Goal: Information Seeking & Learning: Check status

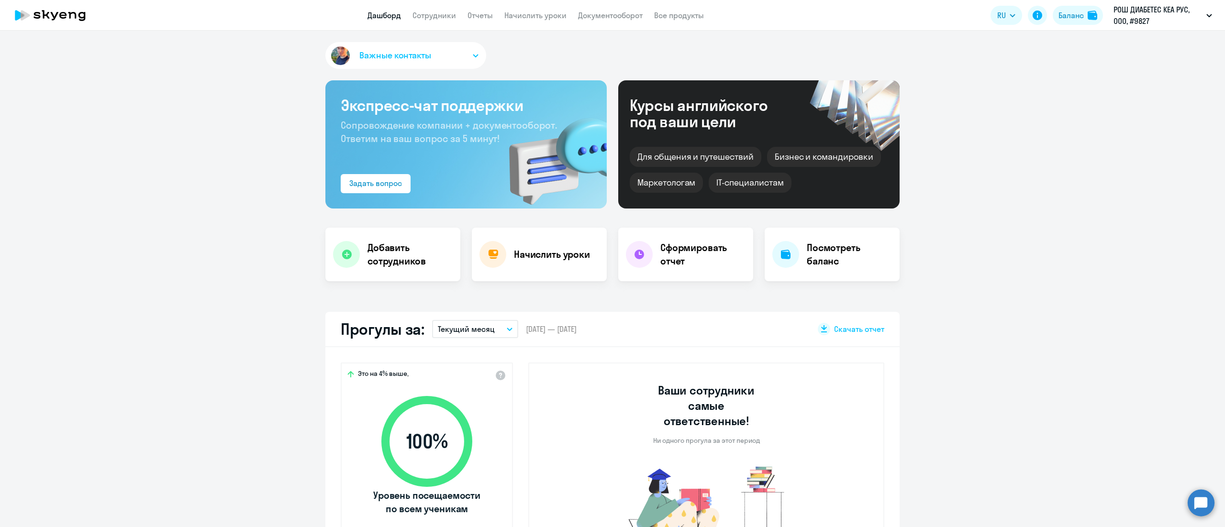
select select "30"
click at [473, 15] on link "Отчеты" at bounding box center [479, 16] width 25 height 10
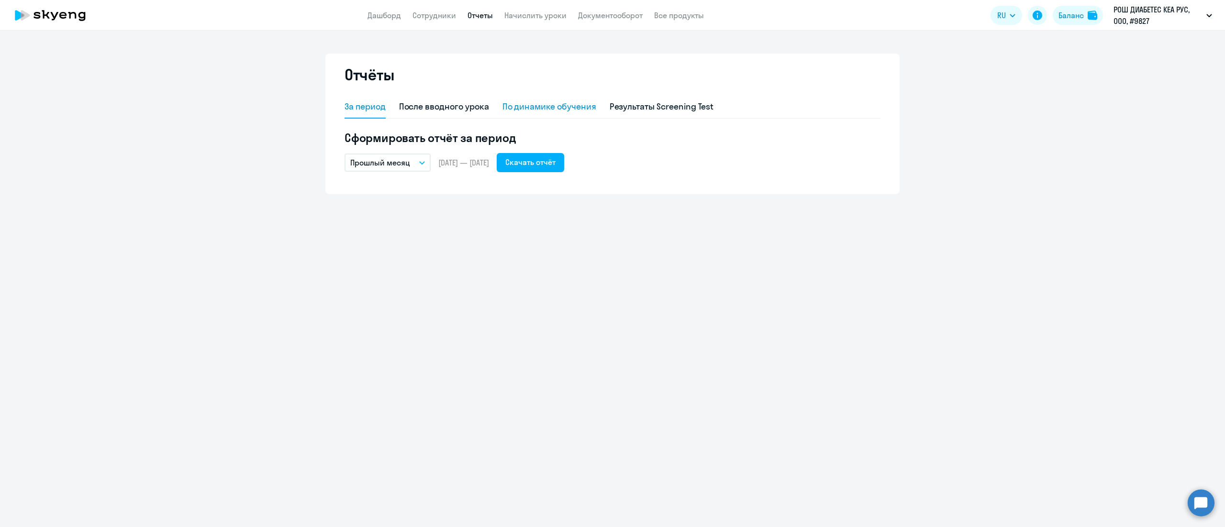
click at [576, 105] on div "По динамике обучения" at bounding box center [549, 106] width 94 height 12
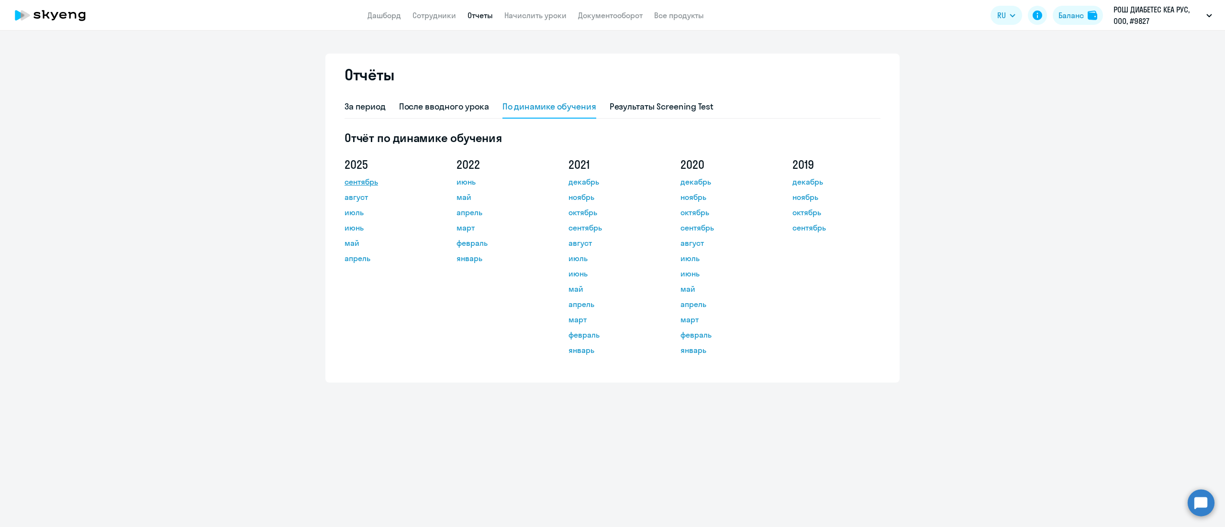
click at [373, 185] on link "сентябрь" at bounding box center [387, 181] width 86 height 11
click at [431, 15] on link "Сотрудники" at bounding box center [434, 16] width 44 height 10
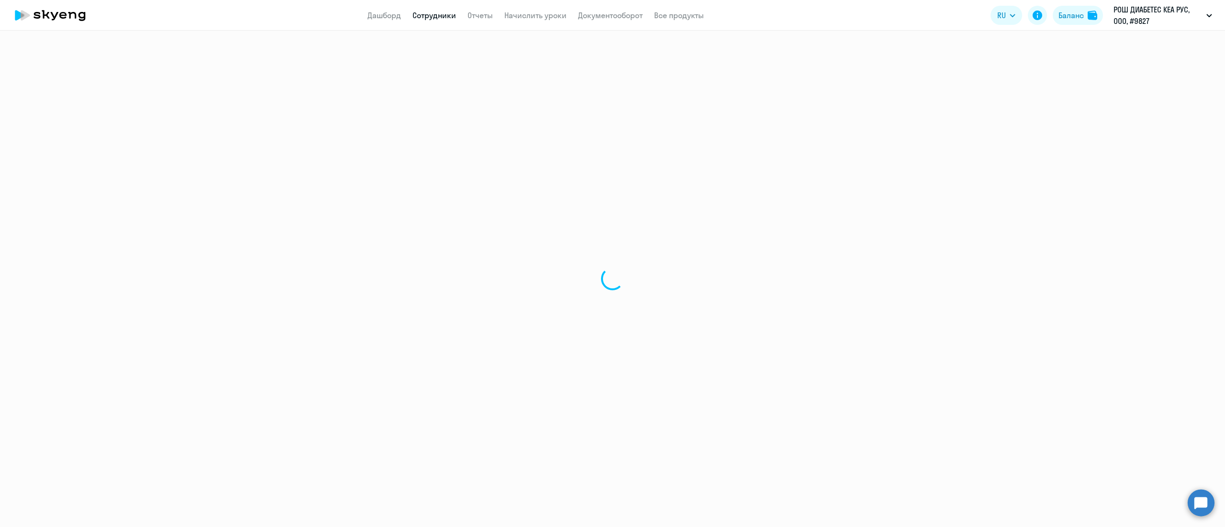
select select "30"
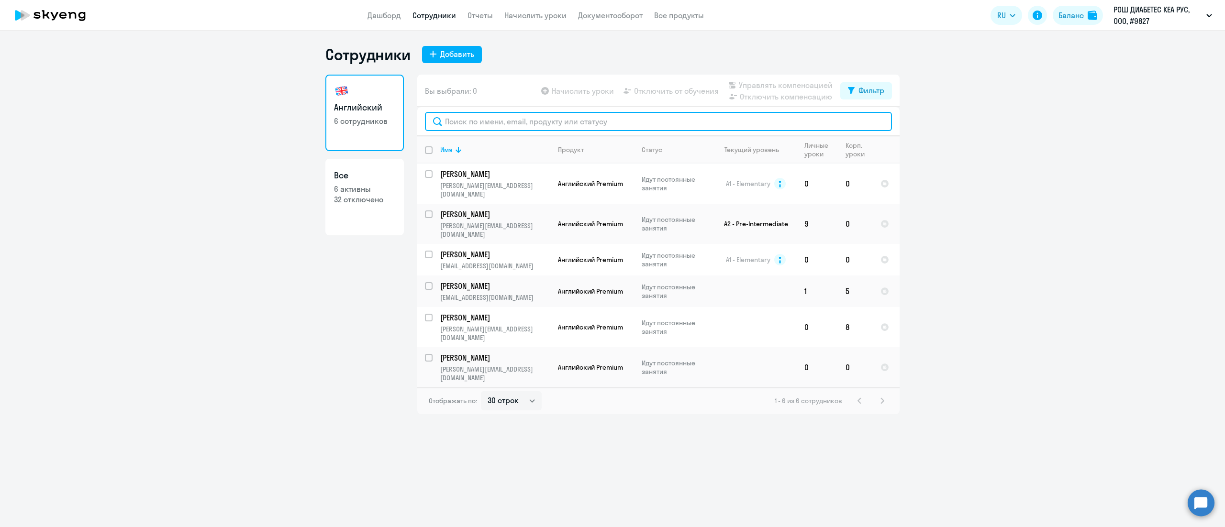
click at [482, 128] on input "text" at bounding box center [658, 121] width 467 height 19
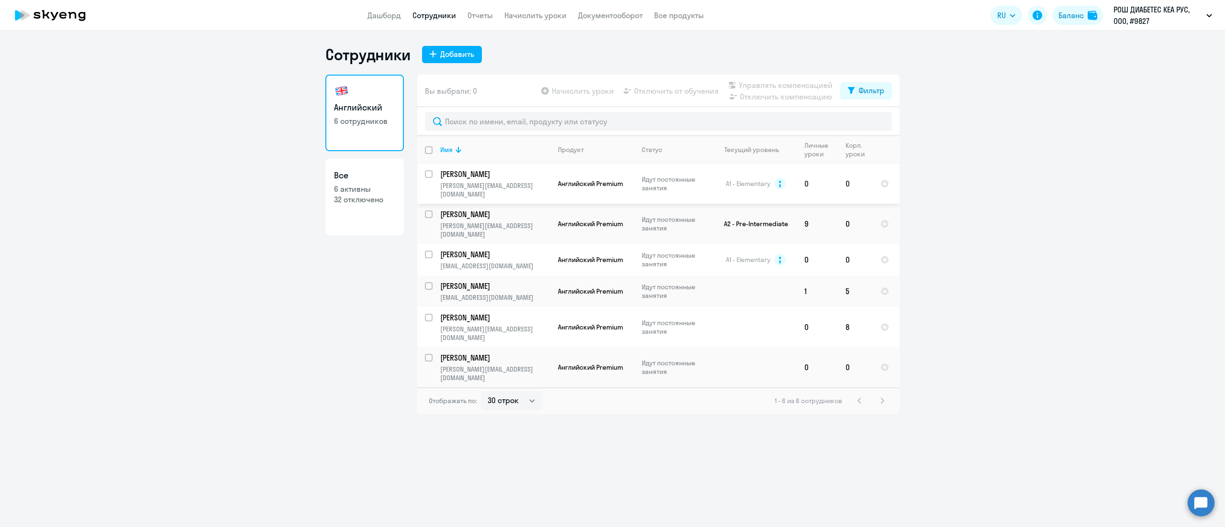
click at [456, 182] on p "[PERSON_NAME][EMAIL_ADDRESS][DOMAIN_NAME]" at bounding box center [495, 189] width 110 height 17
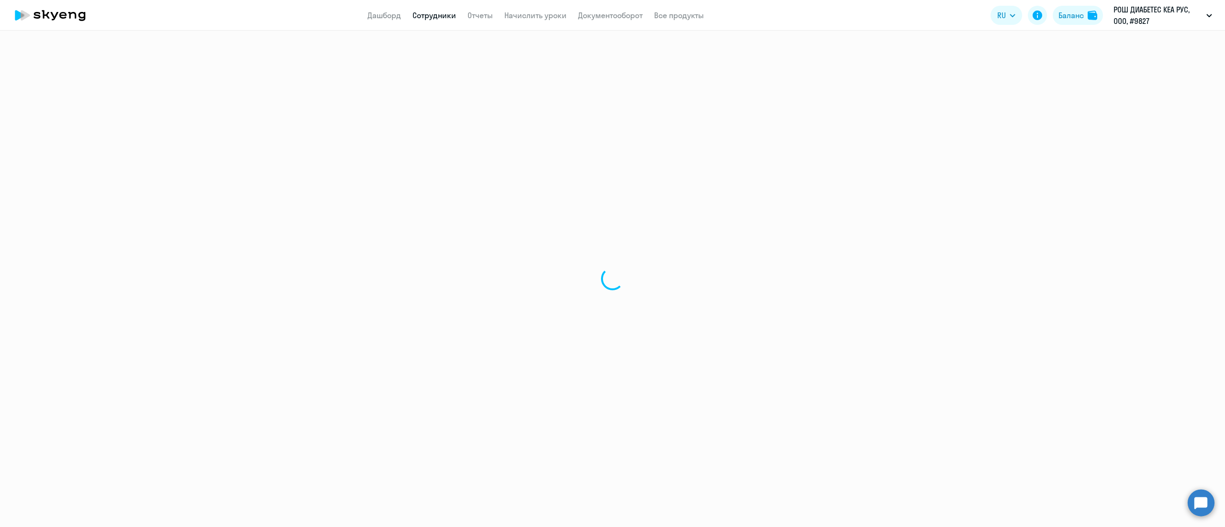
select select "english"
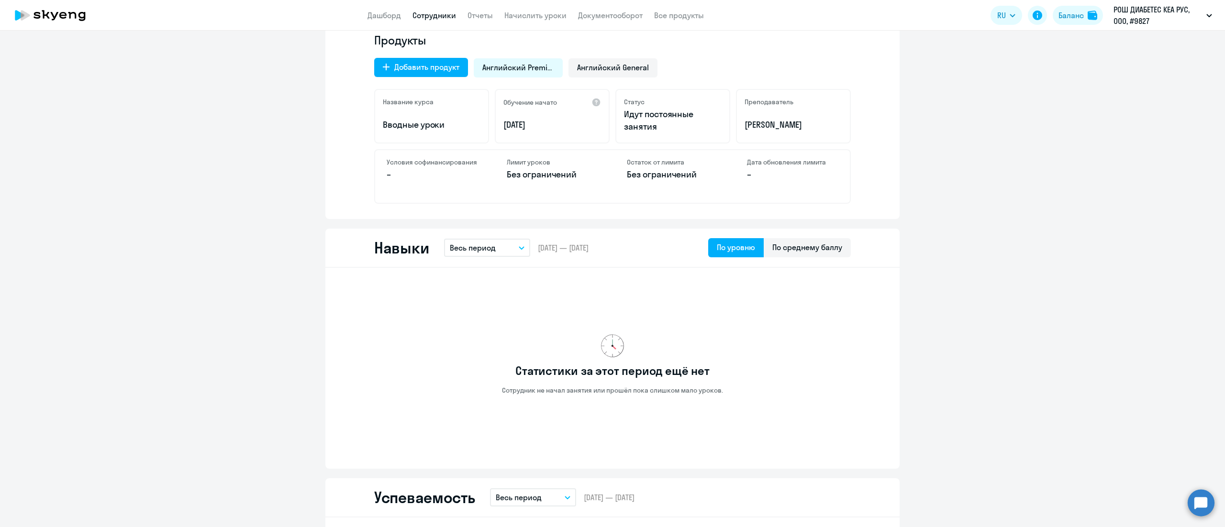
scroll to position [383, 0]
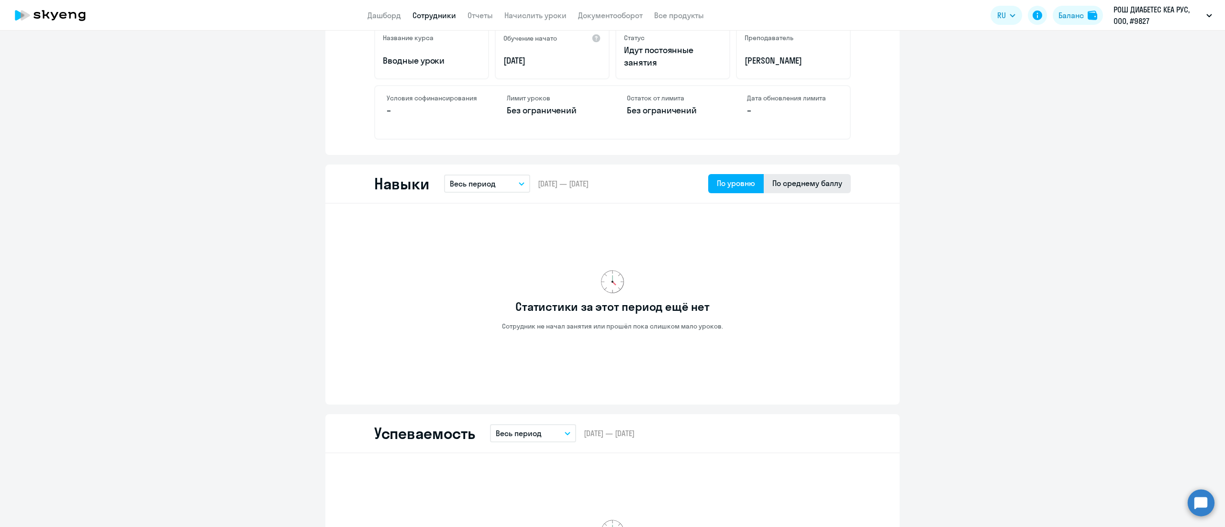
click at [804, 183] on div "По среднему баллу" at bounding box center [807, 182] width 70 height 11
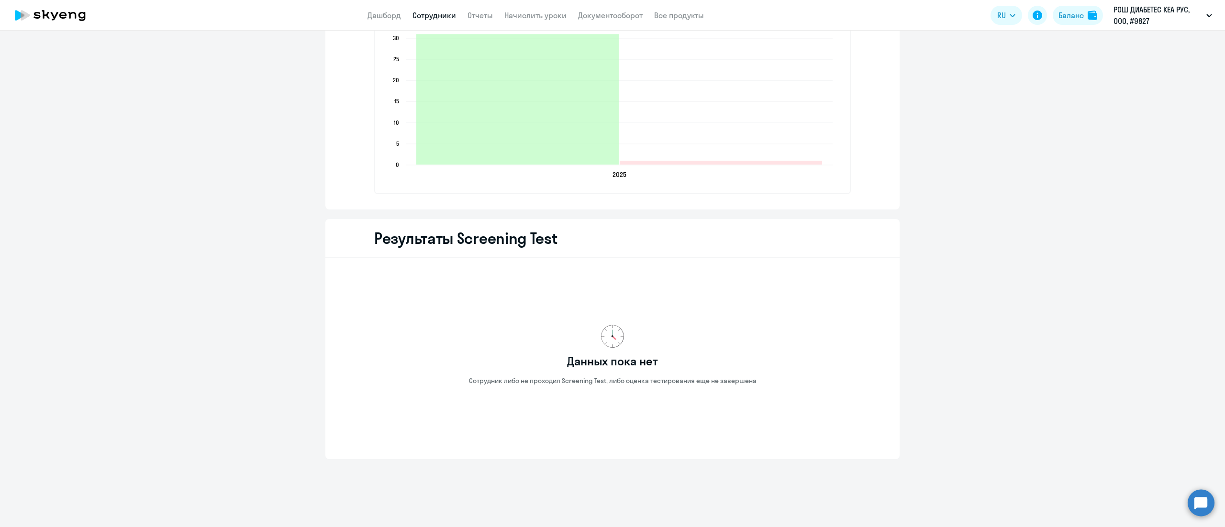
scroll to position [926, 0]
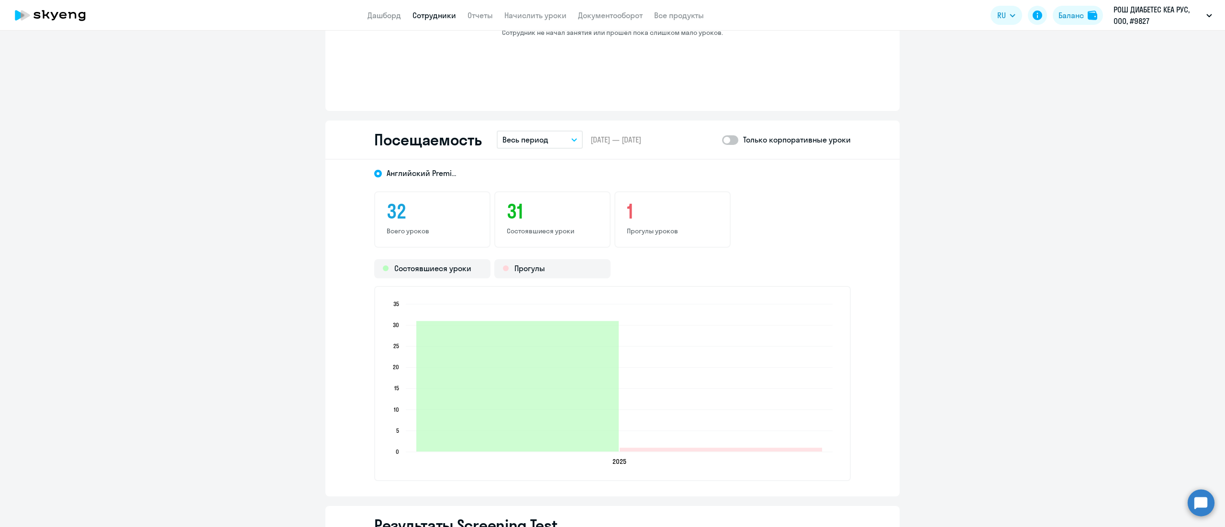
click at [557, 141] on button "Весь период" at bounding box center [540, 140] width 86 height 18
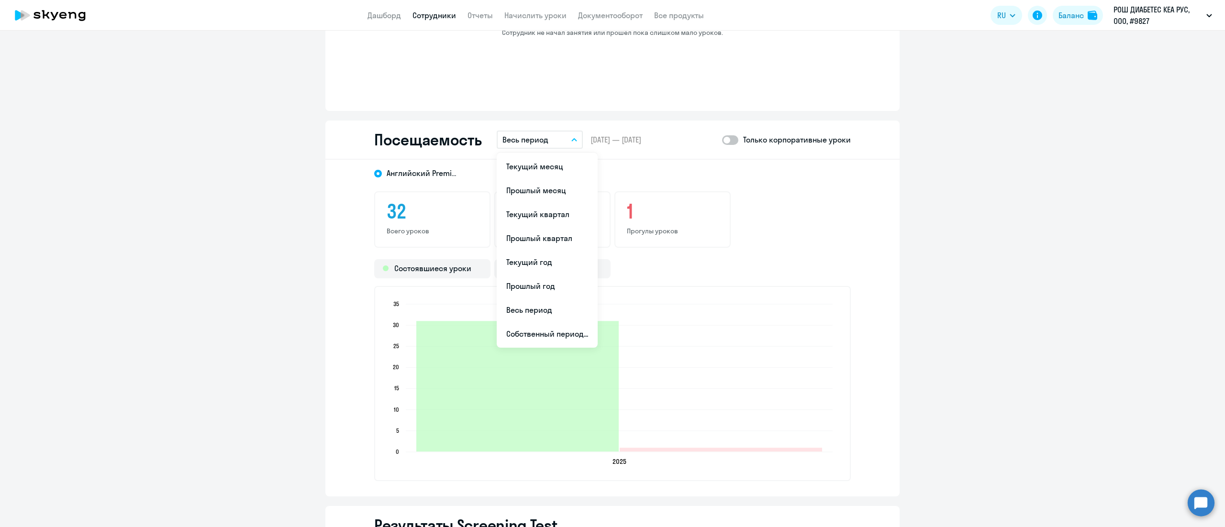
click at [863, 201] on div "Английский Premium 32 Всего уроков 31 Состоявшиеся уроки 1 Прогулы уроков Состо…" at bounding box center [612, 328] width 574 height 337
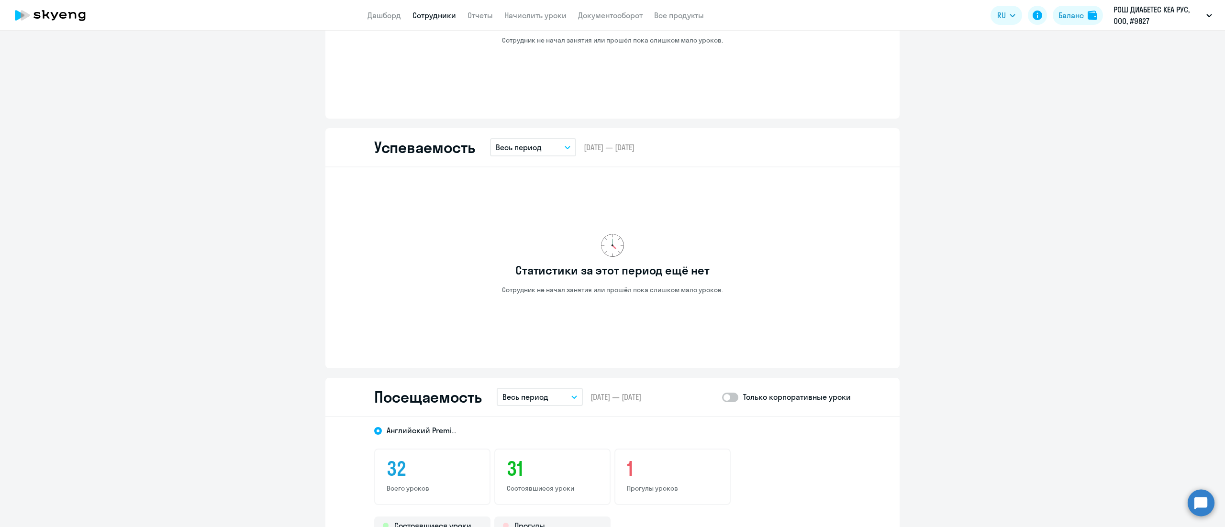
scroll to position [639, 0]
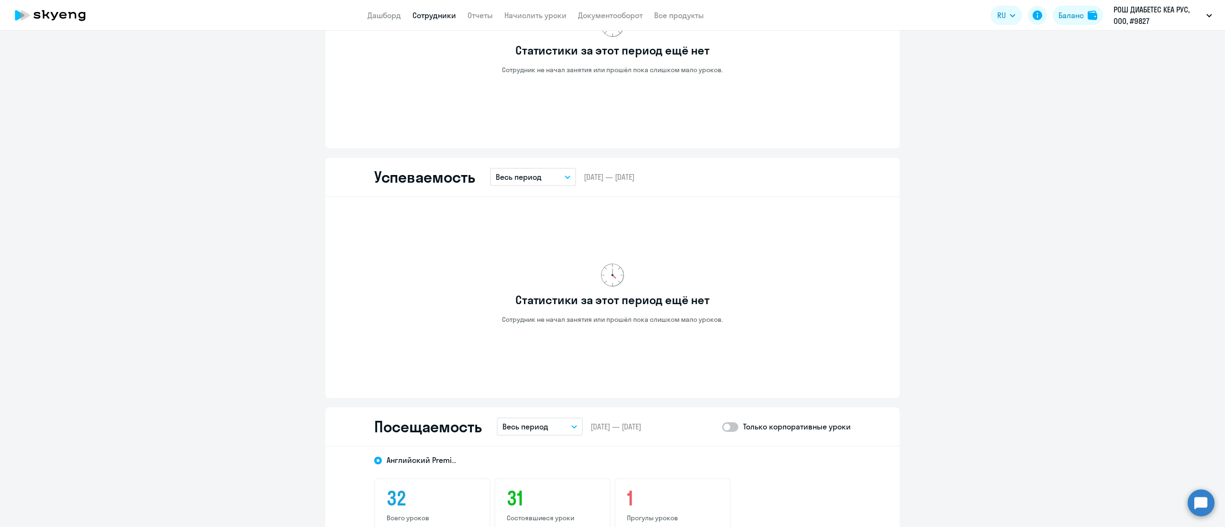
click at [509, 176] on p "Весь период" at bounding box center [519, 176] width 46 height 11
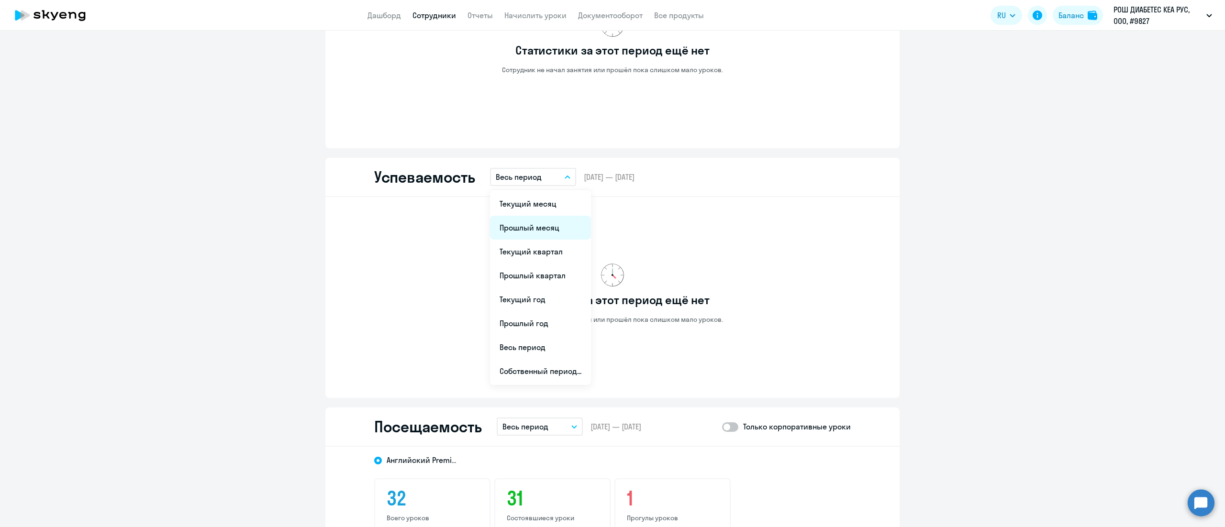
click at [527, 225] on li "Прошлый месяц" at bounding box center [540, 228] width 101 height 24
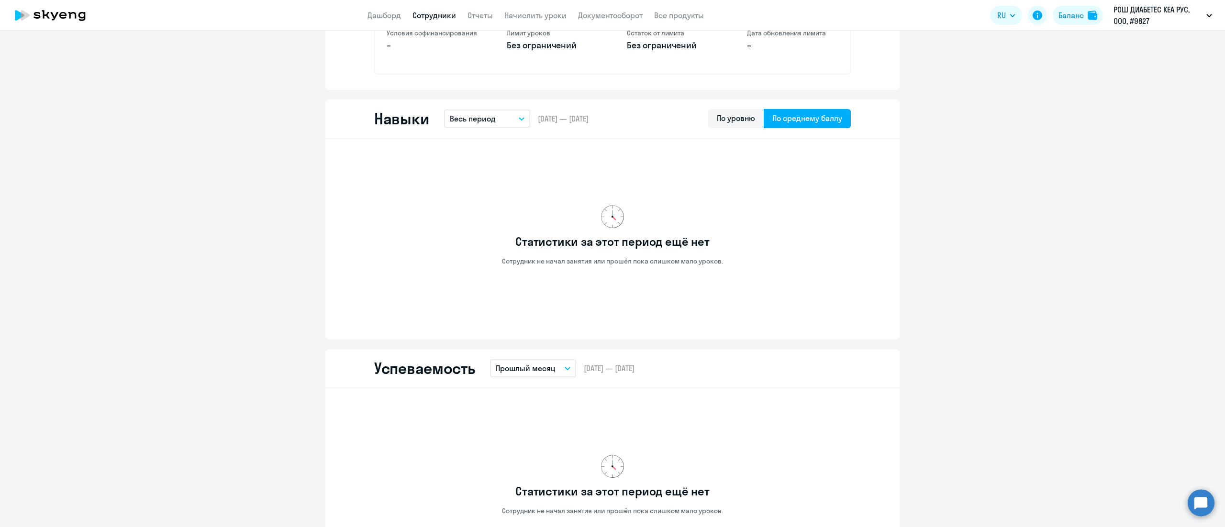
scroll to position [352, 0]
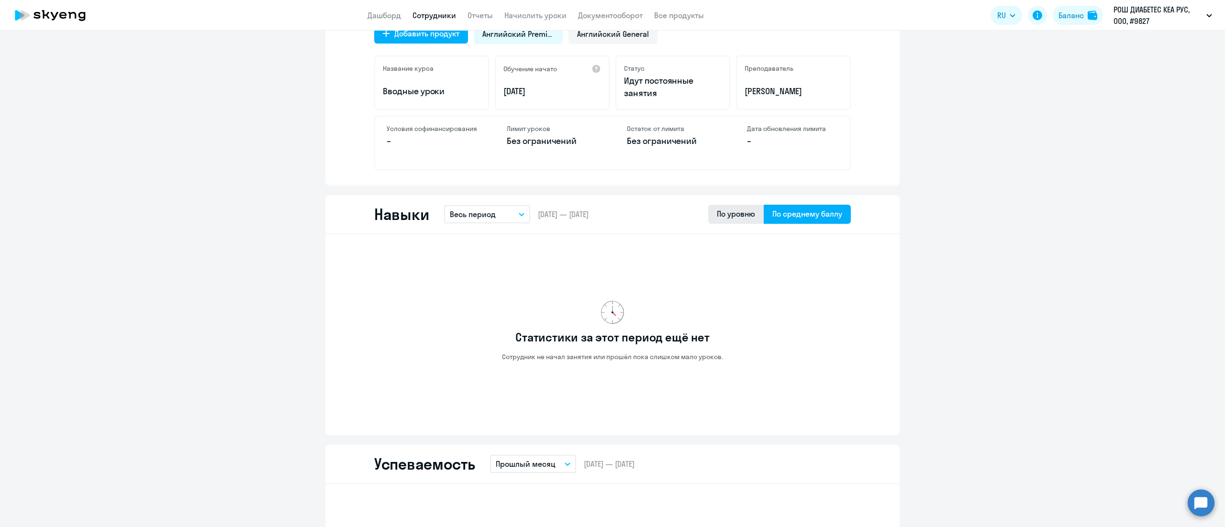
click at [735, 220] on div "По уровню" at bounding box center [735, 214] width 55 height 19
click at [501, 221] on button "Весь период" at bounding box center [487, 214] width 86 height 18
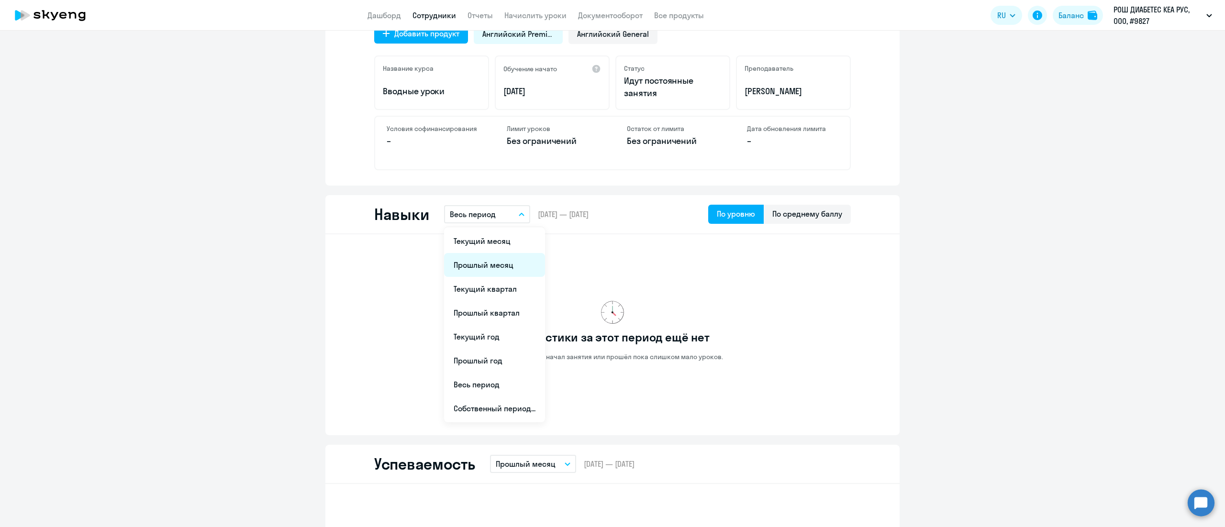
click at [503, 259] on li "Прошлый месяц" at bounding box center [494, 265] width 101 height 24
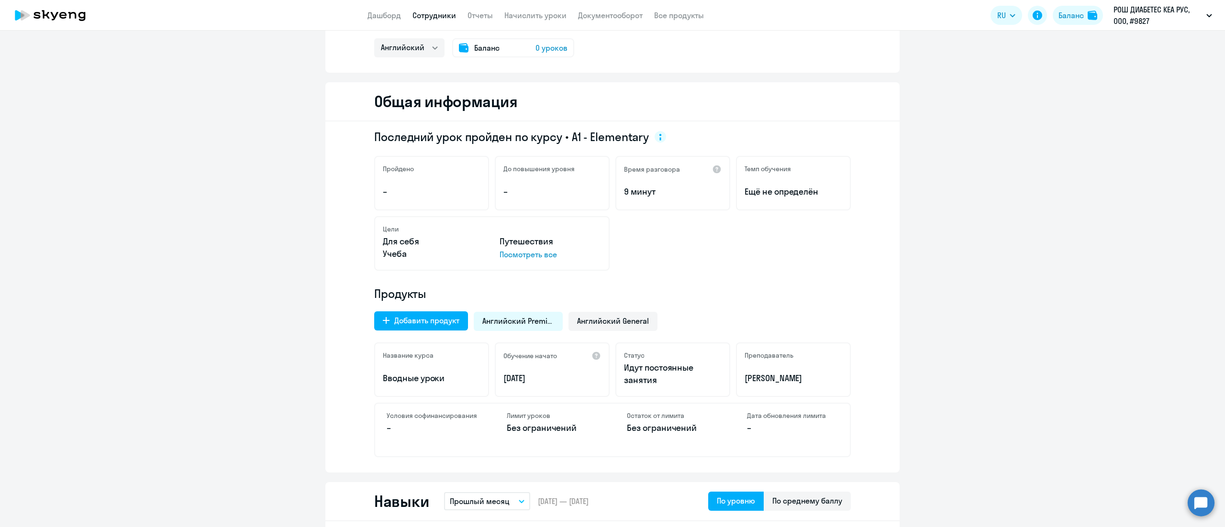
scroll to position [0, 0]
